Goal: Communication & Community: Answer question/provide support

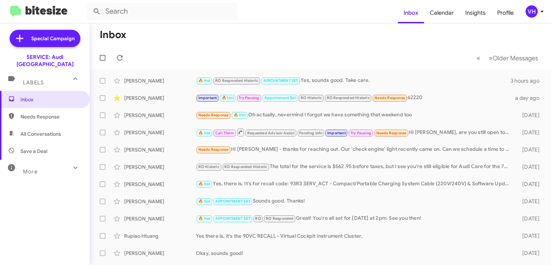
click at [187, 95] on div "[PERSON_NAME]" at bounding box center [160, 97] width 72 height 7
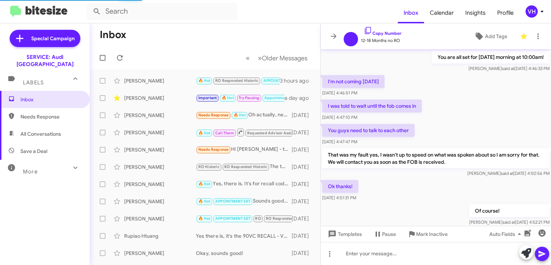
scroll to position [354, 0]
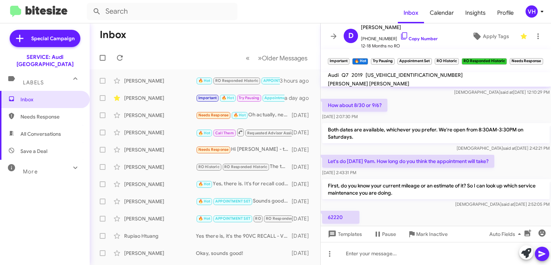
click at [508, 161] on div "Let's do 8/30 at 9am. How long do you think the appointment will take? Aug 21, …" at bounding box center [436, 165] width 230 height 24
click at [386, 78] on span "[US_VEHICLE_IDENTIFICATION_NUMBER]" at bounding box center [414, 75] width 97 height 6
copy span "[US_VEHICLE_IDENTIFICATION_NUMBER]"
click at [407, 125] on p "Both dates are available, whichever you prefer. We're open from 8:30AM-3:30PM o…" at bounding box center [435, 133] width 227 height 20
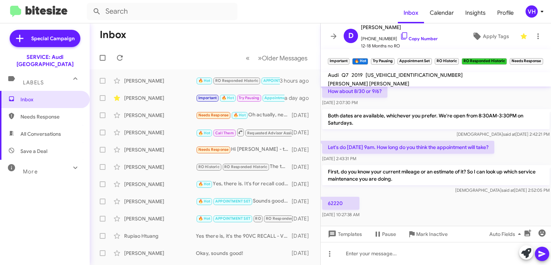
scroll to position [370, 0]
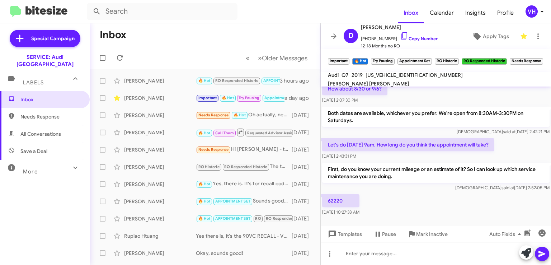
click at [390, 78] on span "WA1AHBF71KD037271" at bounding box center [414, 75] width 97 height 6
copy span "WA1AHBF71KD037271"
click at [335, 198] on mat-tooltip-component "Aug 24, 2025, 10:27:38 AM" at bounding box center [342, 192] width 48 height 22
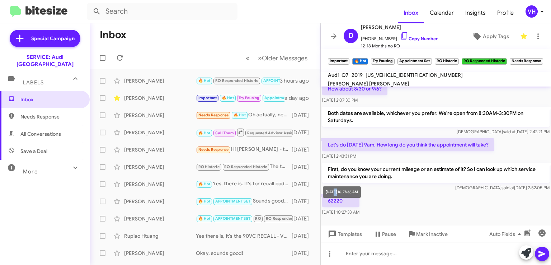
click at [335, 198] on mat-tooltip-component "Aug 24, 2025, 10:27:38 AM" at bounding box center [342, 192] width 48 height 22
click at [335, 196] on div "Aug 24, 2025, 10:27:38 AM" at bounding box center [342, 191] width 38 height 11
click at [335, 193] on div "Aug 24, 2025, 10:27:38 AM" at bounding box center [342, 191] width 38 height 11
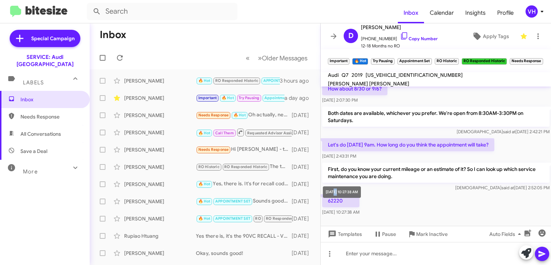
click at [335, 193] on div "Aug 24, 2025, 10:27:38 AM" at bounding box center [342, 191] width 38 height 11
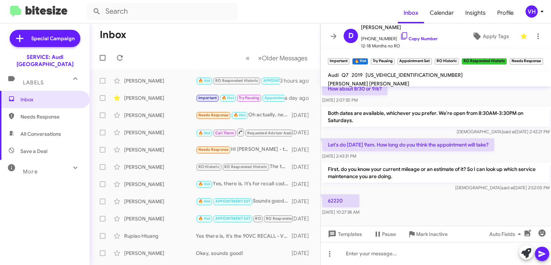
click at [387, 184] on div "Veda said at Aug 21, 2025, 2:52:05 PM" at bounding box center [435, 187] width 227 height 7
click at [340, 194] on p "62220" at bounding box center [340, 200] width 37 height 13
copy p "62220"
click at [395, 171] on p "First, do you know your current mileage or an estimate of it? So I can look up …" at bounding box center [435, 173] width 227 height 20
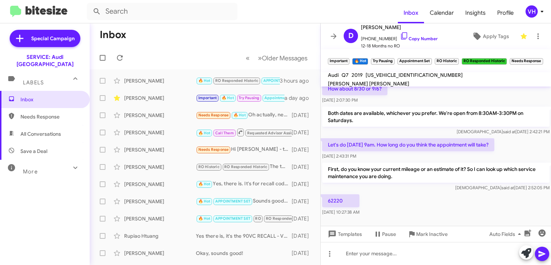
click at [391, 77] on span "WA1AHBF71KD037271" at bounding box center [414, 75] width 97 height 6
copy span "WA1AHBF71KD037271"
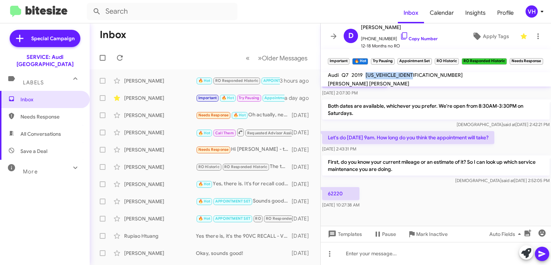
scroll to position [391, 0]
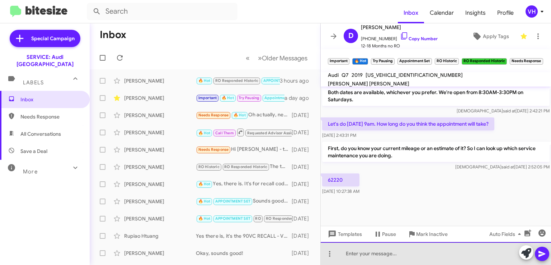
click at [366, 252] on div at bounding box center [436, 253] width 230 height 23
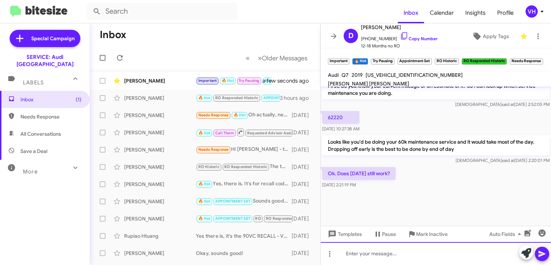
scroll to position [398, 0]
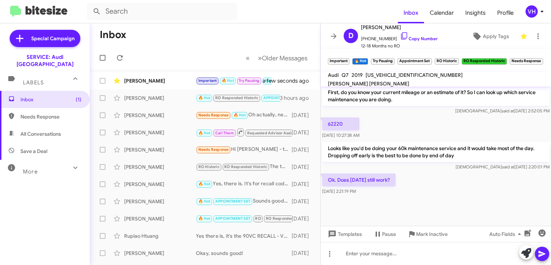
click at [504, 207] on div at bounding box center [436, 214] width 230 height 36
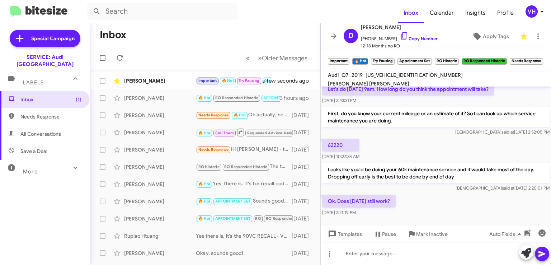
scroll to position [394, 0]
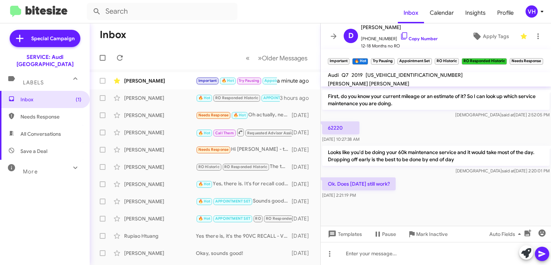
drag, startPoint x: 504, startPoint y: 196, endPoint x: 498, endPoint y: 198, distance: 6.4
click at [503, 200] on div at bounding box center [436, 218] width 230 height 36
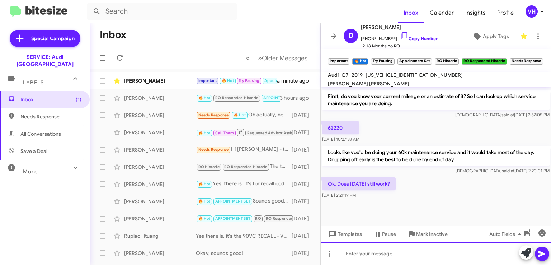
click at [401, 249] on div at bounding box center [436, 253] width 230 height 23
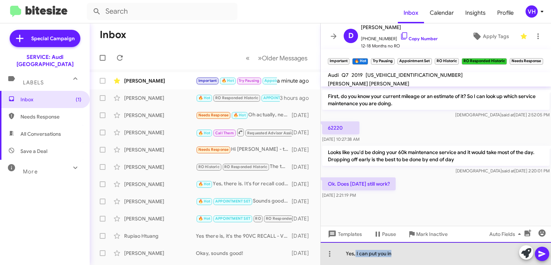
drag, startPoint x: 399, startPoint y: 252, endPoint x: 354, endPoint y: 247, distance: 44.8
click at [354, 247] on div "Yes, I can put you in" at bounding box center [436, 253] width 230 height 23
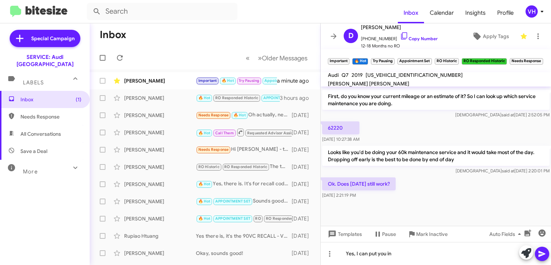
click at [56, 218] on div "Inbox (1) Needs Response All Conversations Save a Deal More Important 🔥 Hot App…" at bounding box center [45, 170] width 90 height 159
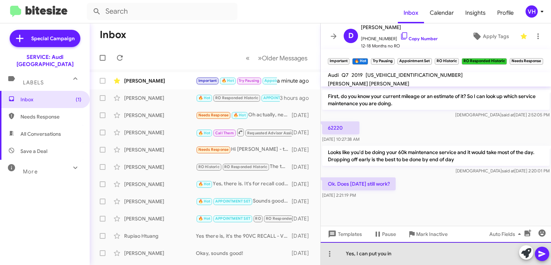
drag, startPoint x: 447, startPoint y: 254, endPoint x: 402, endPoint y: 251, distance: 45.3
click at [402, 251] on div "Yes, I can put you in" at bounding box center [436, 253] width 230 height 23
drag, startPoint x: 397, startPoint y: 253, endPoint x: 359, endPoint y: 254, distance: 37.7
click at [359, 254] on div "Yes, I can put you in" at bounding box center [436, 253] width 230 height 23
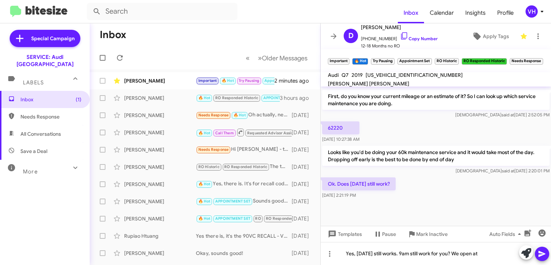
drag, startPoint x: 545, startPoint y: 196, endPoint x: 551, endPoint y: 172, distance: 24.3
click at [551, 172] on cdk-virtual-scroll-viewport "I was told to wait until the fob comes in May 29, 2024, 4:47:10 PM You guys nee…" at bounding box center [436, 155] width 230 height 139
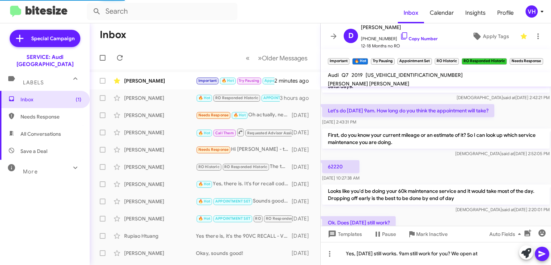
scroll to position [982, 0]
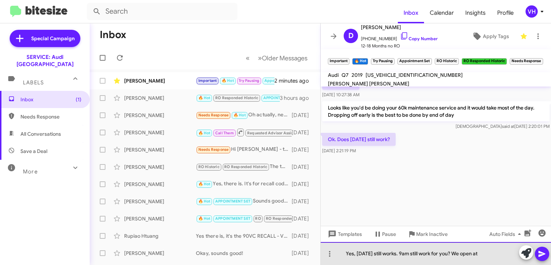
click at [499, 253] on div "Yes, this Saturday still works. 9am still work for you? We open at" at bounding box center [436, 253] width 230 height 23
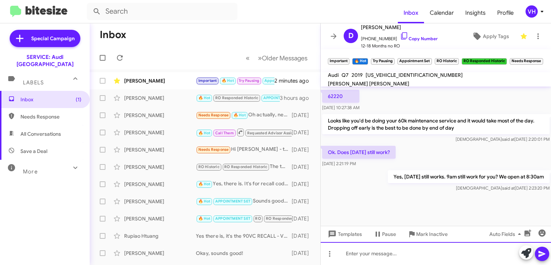
scroll to position [1008, 0]
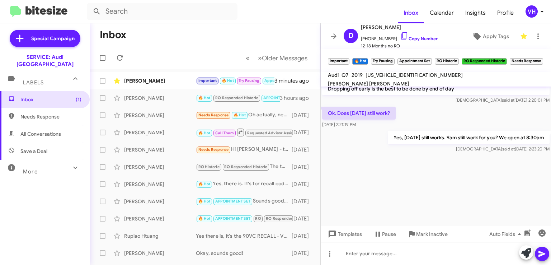
click at [174, 81] on div "[PERSON_NAME]" at bounding box center [160, 80] width 72 height 7
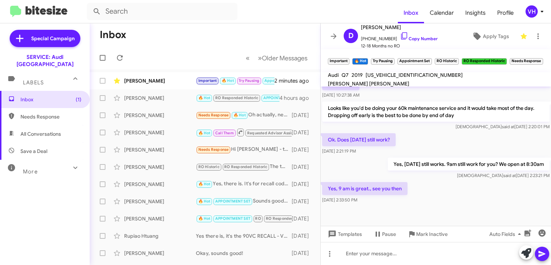
scroll to position [398, 0]
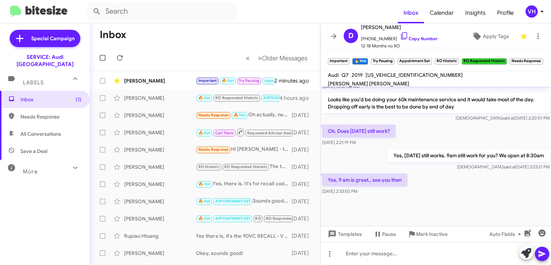
click at [359, 200] on div at bounding box center [436, 214] width 230 height 36
click at [495, 196] on div at bounding box center [436, 214] width 230 height 36
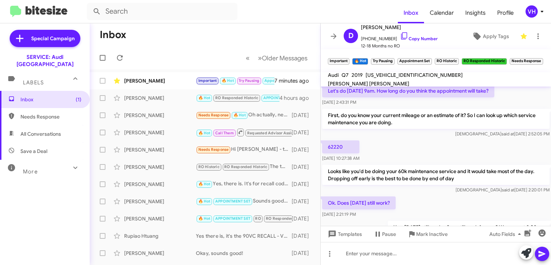
scroll to position [291, 0]
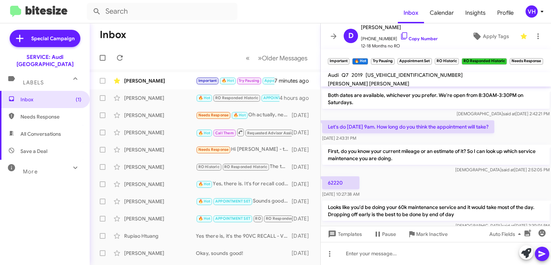
click at [400, 78] on span "[US_VEHICLE_IDENTIFICATION_NUMBER]" at bounding box center [414, 75] width 97 height 6
copy span "WA1AHBF71KD037271"
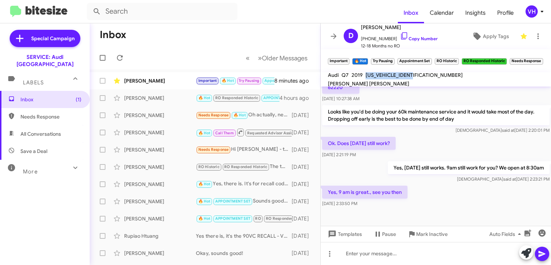
scroll to position [398, 0]
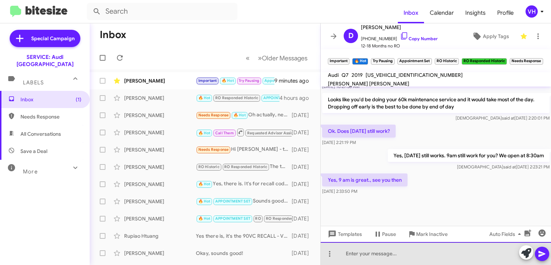
click at [353, 253] on div at bounding box center [436, 253] width 230 height 23
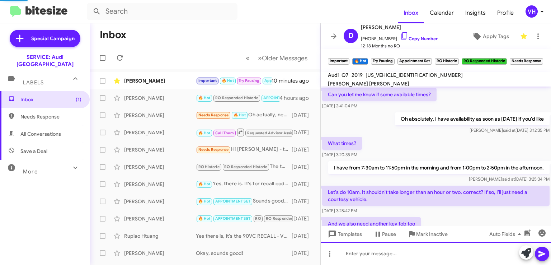
scroll to position [36, 0]
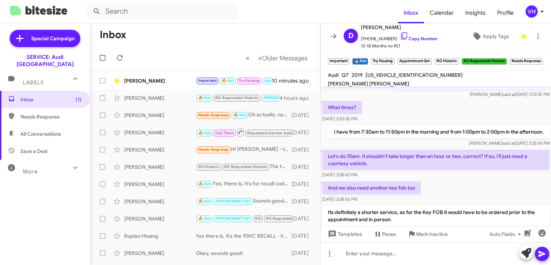
click at [174, 53] on mat-toolbar-row "« Previous » Next Older Messages" at bounding box center [205, 57] width 231 height 23
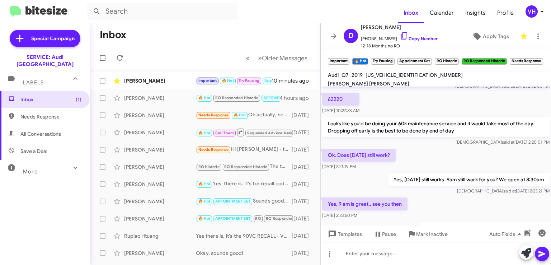
scroll to position [984, 0]
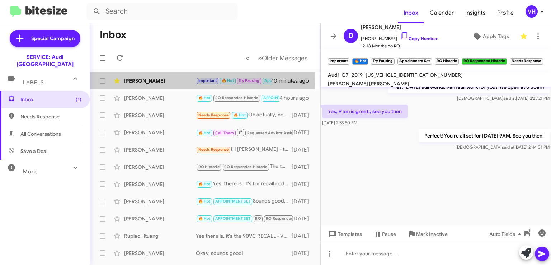
click at [149, 77] on div "[PERSON_NAME]" at bounding box center [160, 80] width 72 height 7
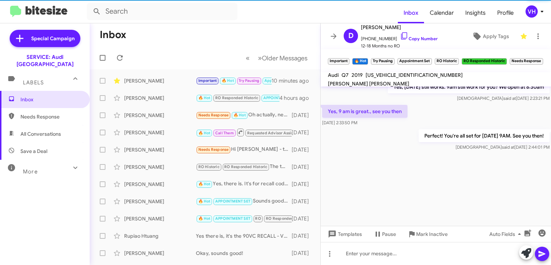
click at [142, 100] on div "[PERSON_NAME]" at bounding box center [160, 97] width 72 height 7
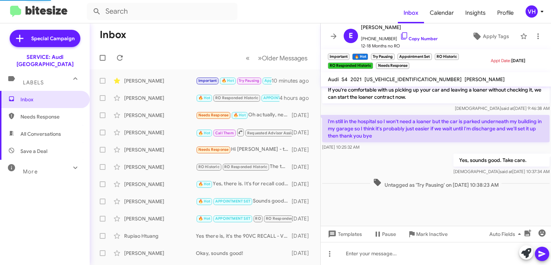
click at [152, 81] on div "[PERSON_NAME]" at bounding box center [160, 80] width 72 height 7
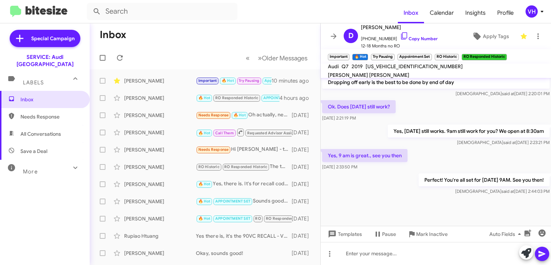
click at [149, 94] on div "[PERSON_NAME]" at bounding box center [160, 97] width 72 height 7
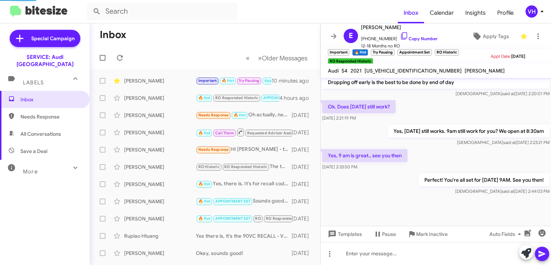
scroll to position [418, 0]
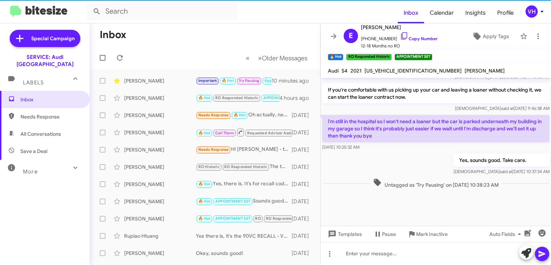
click at [157, 82] on div "[PERSON_NAME]" at bounding box center [160, 80] width 72 height 7
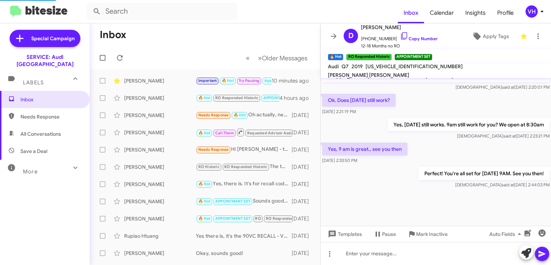
scroll to position [382, 0]
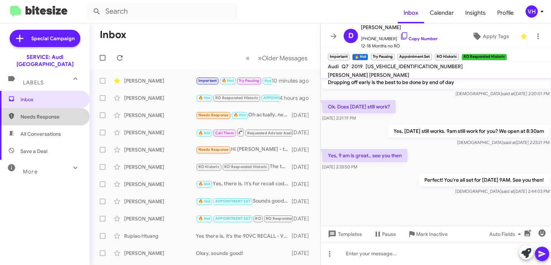
click at [57, 113] on span "Needs Response" at bounding box center [50, 116] width 61 height 7
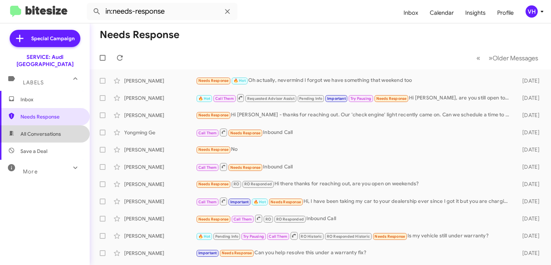
click at [52, 130] on span "All Conversations" at bounding box center [40, 133] width 41 height 7
type input "in:all-conversations"
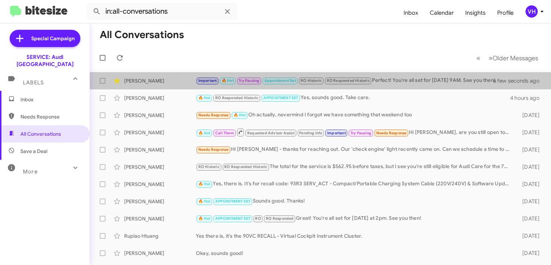
click at [406, 79] on div "Important 🔥 Hot Try Pausing Appointment Set RO Historic RO Responded Historic P…" at bounding box center [349, 80] width 306 height 8
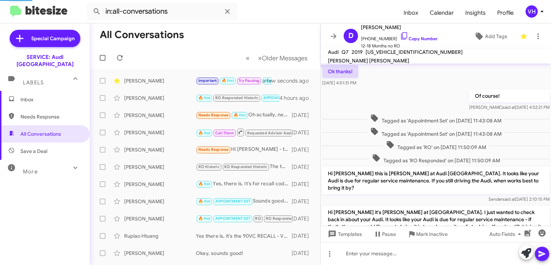
scroll to position [368, 0]
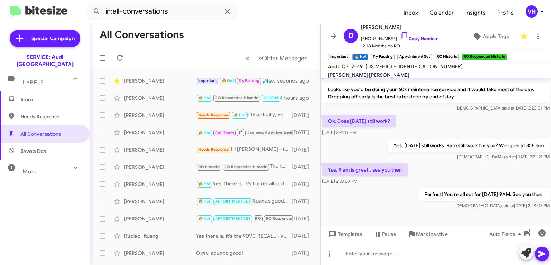
click at [457, 53] on span "×" at bounding box center [457, 53] width 4 height 9
click at [392, 54] on span "×" at bounding box center [393, 53] width 4 height 9
click at [349, 52] on span "×" at bounding box center [348, 53] width 4 height 9
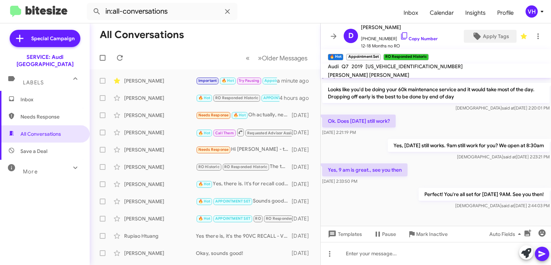
click at [489, 33] on span "Apply Tags" at bounding box center [496, 36] width 26 height 13
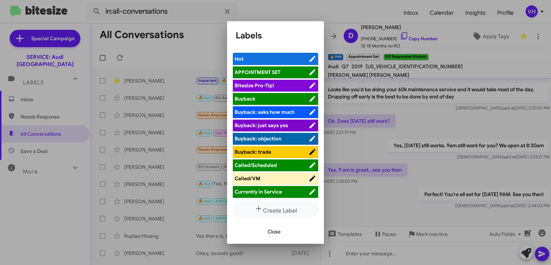
click at [256, 71] on span "APPOINTMENT SET" at bounding box center [258, 72] width 46 height 6
click at [286, 71] on span "APPOINTMENT SET" at bounding box center [272, 72] width 74 height 7
click at [275, 231] on span "Close" at bounding box center [274, 231] width 13 height 13
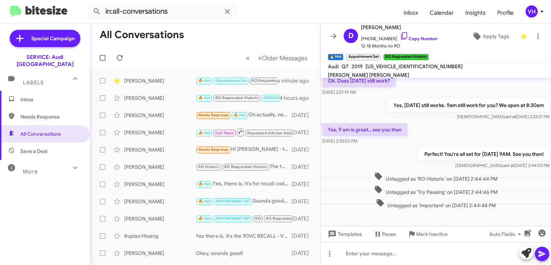
click at [157, 99] on div "[PERSON_NAME]" at bounding box center [160, 97] width 72 height 7
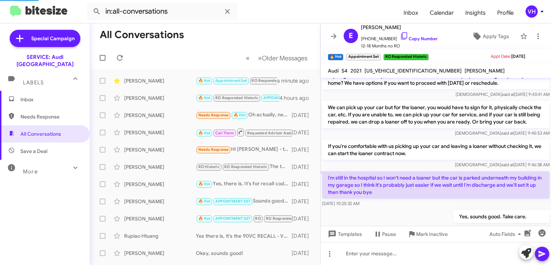
scroll to position [418, 0]
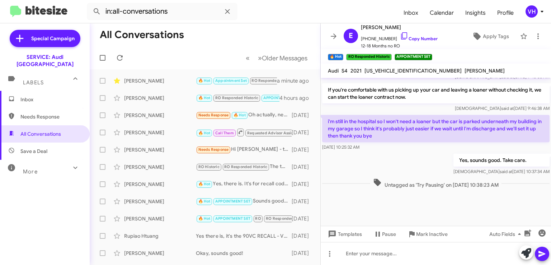
click at [333, 35] on icon at bounding box center [333, 36] width 9 height 9
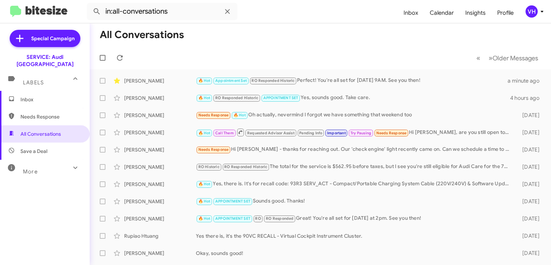
click at [429, 118] on div "Needs Response 🔥 Hot Oh actually, nevermind I forgot we have something that wee…" at bounding box center [355, 115] width 318 height 8
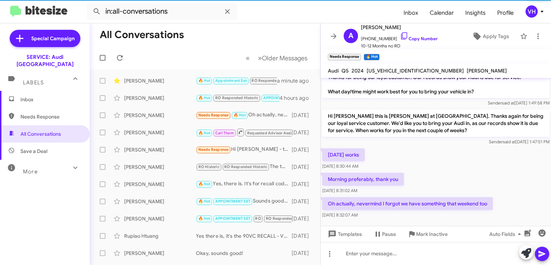
scroll to position [19, 0]
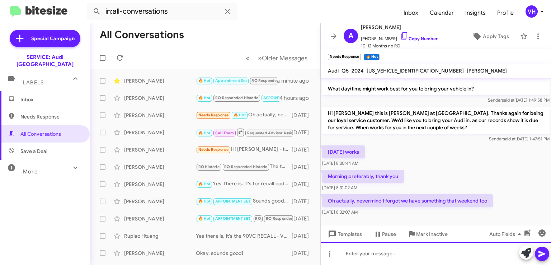
click at [385, 253] on div at bounding box center [436, 253] width 230 height 23
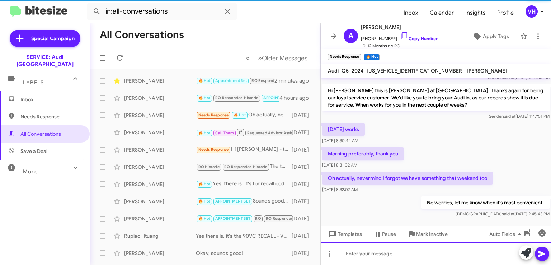
scroll to position [45, 0]
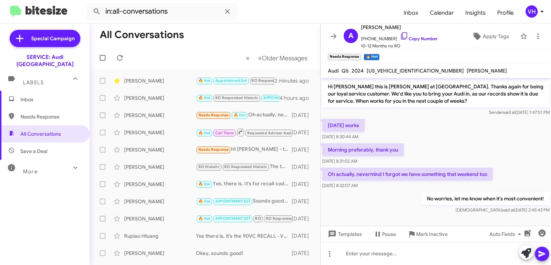
click at [360, 53] on span "×" at bounding box center [359, 53] width 4 height 9
click at [118, 80] on icon at bounding box center [117, 81] width 6 height 6
click at [117, 114] on div "Star" at bounding box center [117, 115] width 13 height 11
click at [115, 113] on icon at bounding box center [117, 115] width 9 height 9
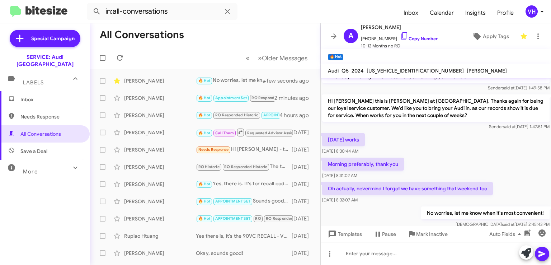
scroll to position [45, 0]
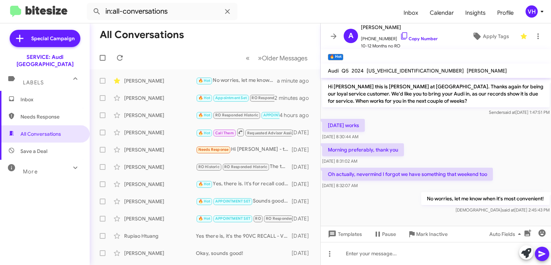
click at [333, 39] on icon at bounding box center [333, 36] width 9 height 9
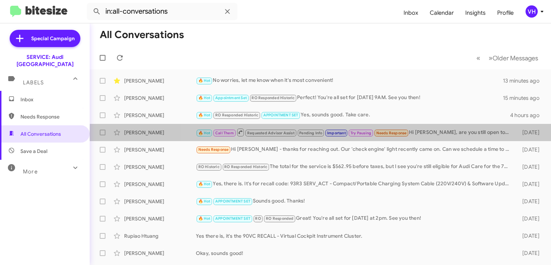
click at [445, 133] on div "🔥 Hot Call Them Requested Advisor Assist Pending Info Important Try Pausing Nee…" at bounding box center [355, 132] width 318 height 9
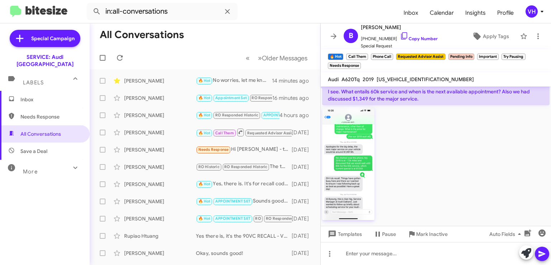
scroll to position [432, 0]
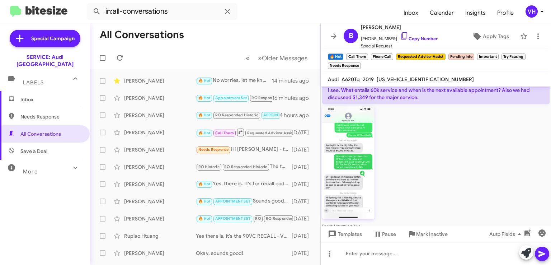
click at [340, 155] on img at bounding box center [348, 161] width 52 height 113
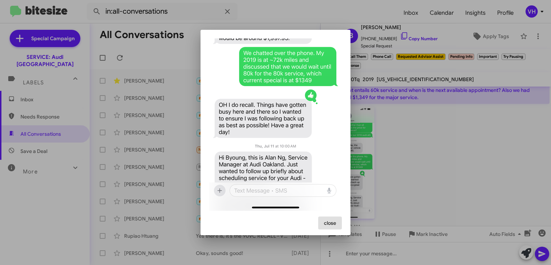
scroll to position [115, 0]
click at [456, 187] on div at bounding box center [275, 132] width 551 height 265
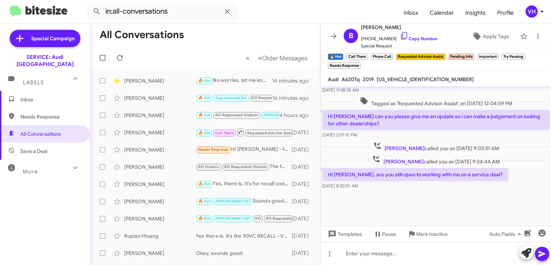
scroll to position [610, 0]
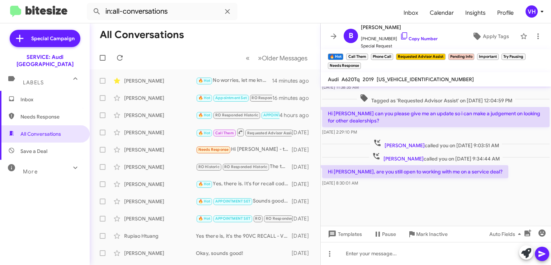
click at [386, 79] on span "[US_VEHICLE_IDENTIFICATION_NUMBER]" at bounding box center [425, 79] width 97 height 6
copy span "[US_VEHICLE_IDENTIFICATION_NUMBER]"
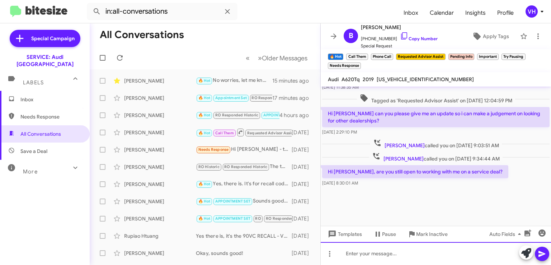
click at [386, 253] on div at bounding box center [436, 253] width 230 height 23
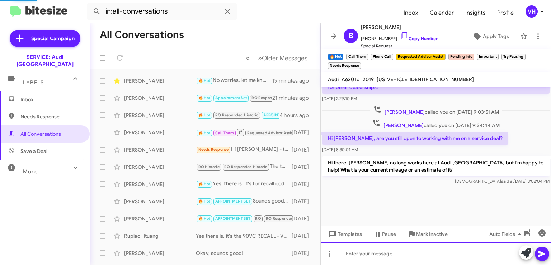
scroll to position [534, 0]
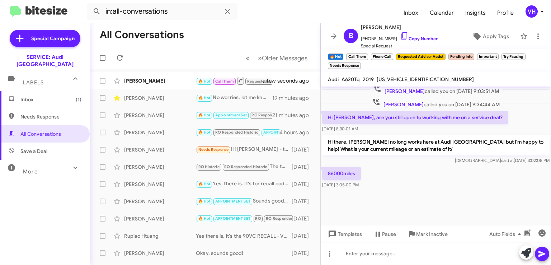
click at [387, 176] on div "86000miles Aug 25, 2025, 3:05:00 PM" at bounding box center [436, 177] width 230 height 24
click at [338, 173] on div "[DATE] 3:05:00 PM" at bounding box center [342, 170] width 38 height 11
click at [456, 165] on div "Hi there, Alan no long works here at Audi Oakland but I'm happy to help! What i…" at bounding box center [436, 150] width 230 height 32
click at [350, 170] on p "86000miles" at bounding box center [341, 173] width 39 height 13
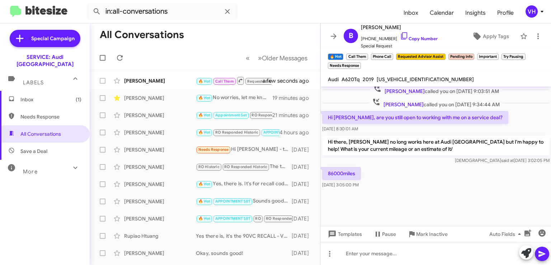
click at [350, 170] on p "86000miles" at bounding box center [341, 173] width 39 height 13
copy p "86000miles"
click at [384, 154] on p "Hi there, [PERSON_NAME] no long works here at Audi [GEOGRAPHIC_DATA] but I'm ha…" at bounding box center [435, 145] width 227 height 20
click at [394, 76] on span "[US_VEHICLE_IDENTIFICATION_NUMBER]" at bounding box center [425, 79] width 97 height 6
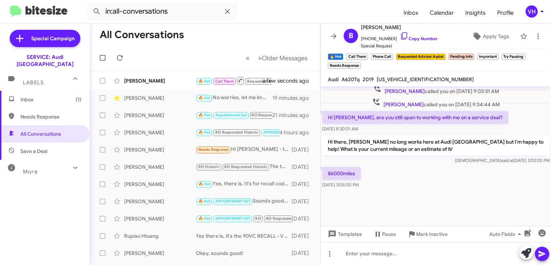
copy span "[US_VEHICLE_IDENTIFICATION_NUMBER]"
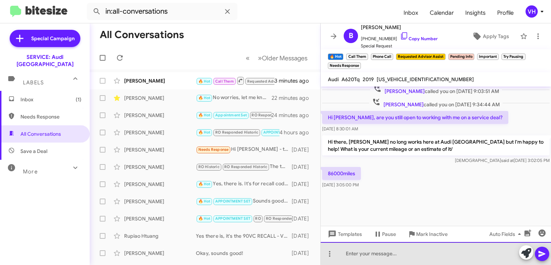
click at [476, 253] on div at bounding box center [436, 253] width 230 height 23
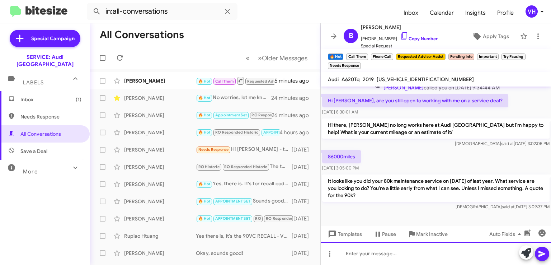
scroll to position [685, 0]
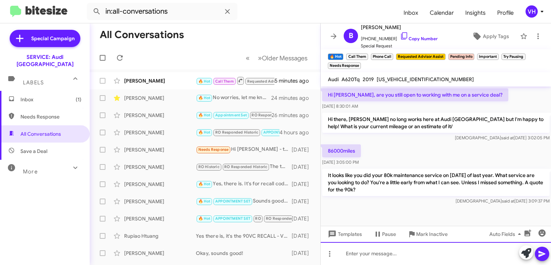
click at [410, 250] on div at bounding box center [436, 253] width 230 height 23
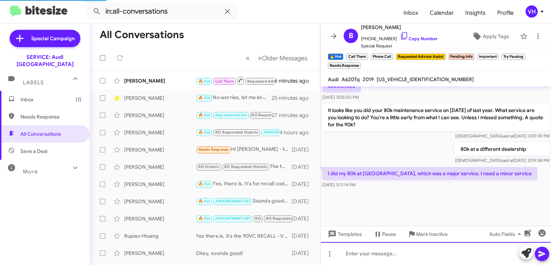
scroll to position [581, 0]
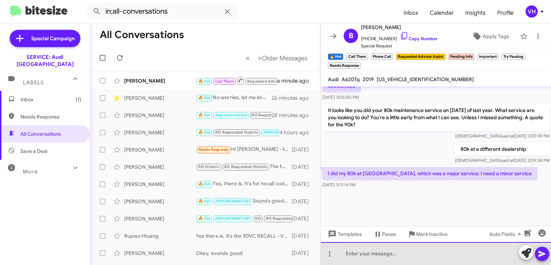
click at [403, 255] on div at bounding box center [436, 253] width 230 height 23
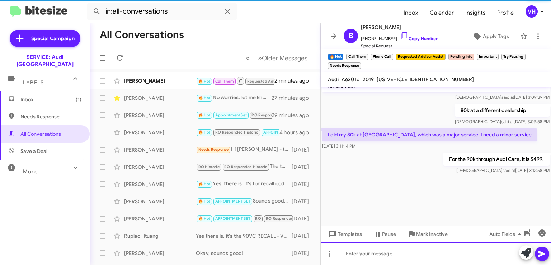
scroll to position [791, 0]
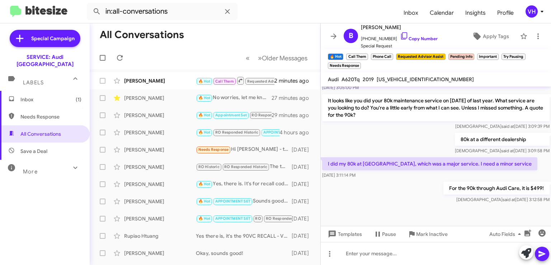
click at [397, 80] on span "[US_VEHICLE_IDENTIFICATION_NUMBER]" at bounding box center [425, 79] width 97 height 6
copy span "[US_VEHICLE_IDENTIFICATION_NUMBER]"
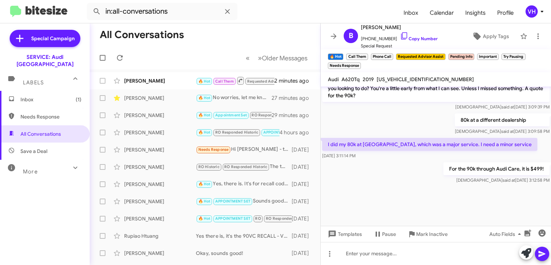
scroll to position [822, 0]
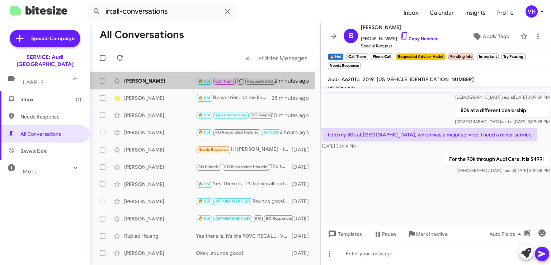
click at [138, 82] on div "[PERSON_NAME]" at bounding box center [160, 80] width 72 height 7
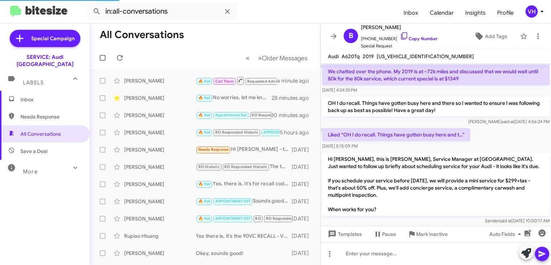
scroll to position [550, 0]
